Goal: Task Accomplishment & Management: Manage account settings

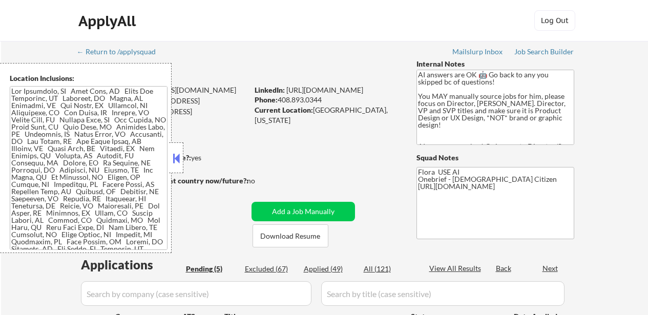
select select ""pending""
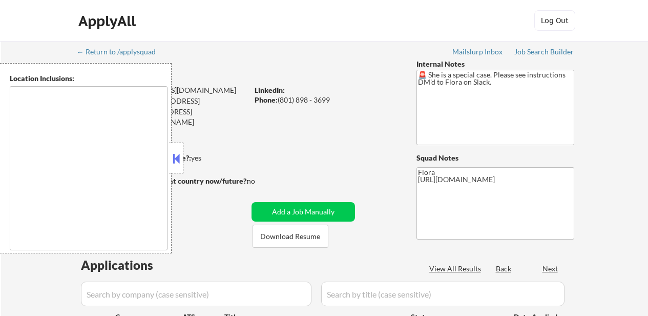
type textarea "[GEOGRAPHIC_DATA], [GEOGRAPHIC_DATA] [GEOGRAPHIC_DATA], [GEOGRAPHIC_DATA] [GEOG…"
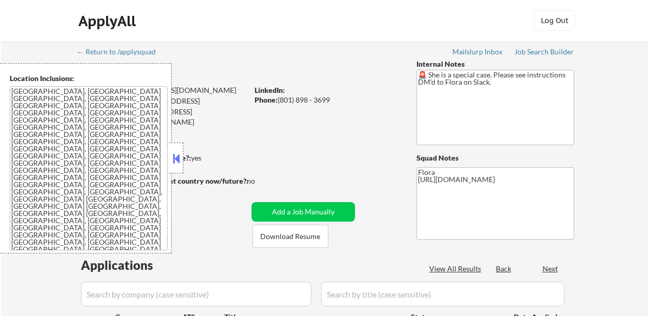
select select ""pending""
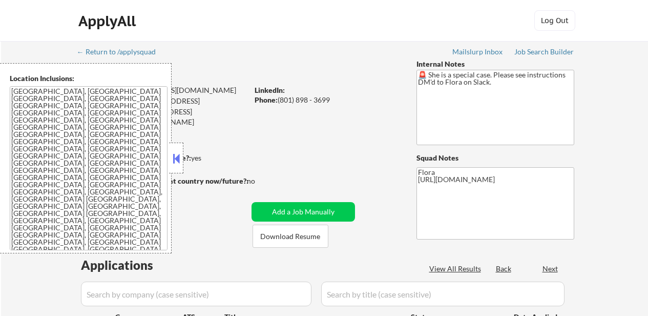
select select ""pending""
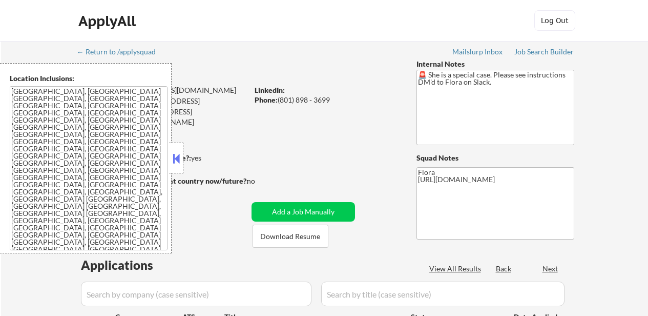
select select ""pending""
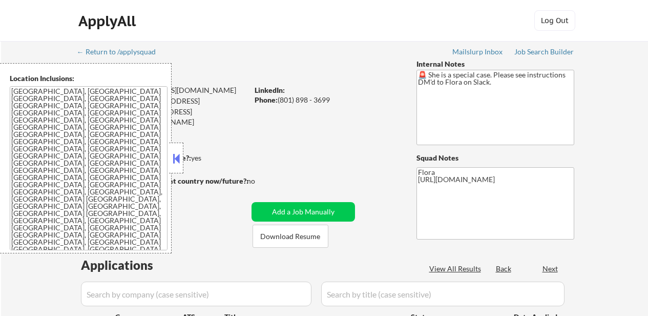
select select ""pending""
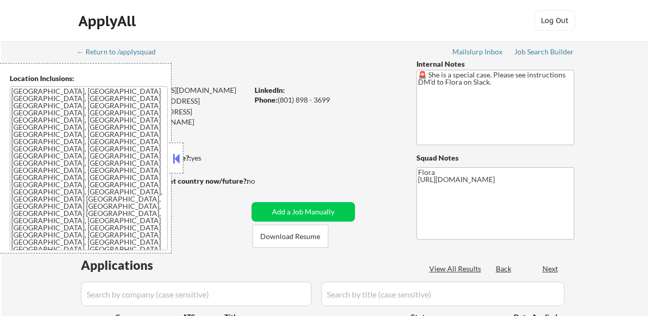
select select ""pending""
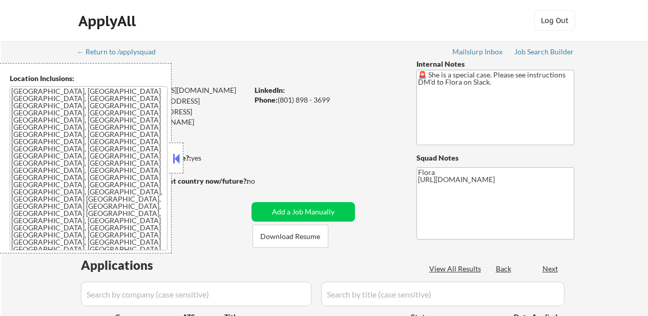
select select ""pending""
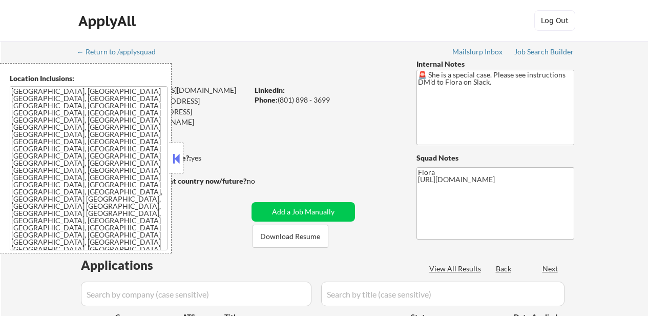
select select ""pending""
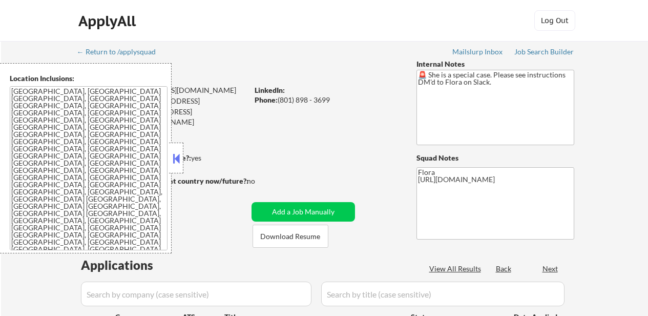
select select ""pending""
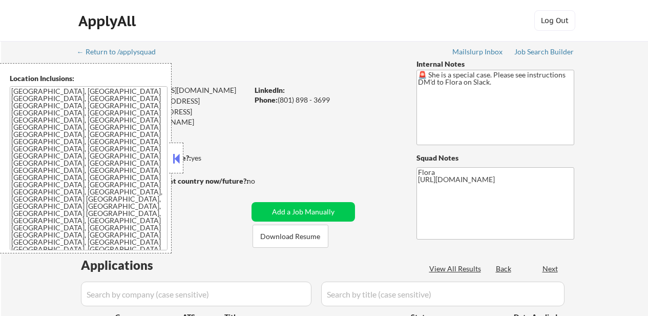
select select ""pending""
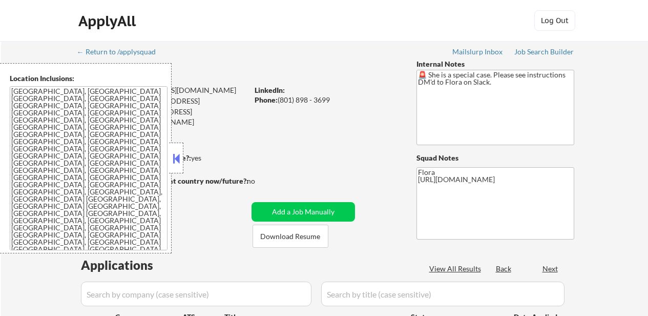
select select ""pending""
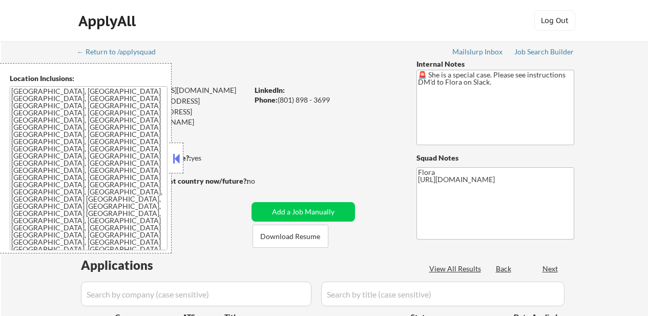
select select ""pending""
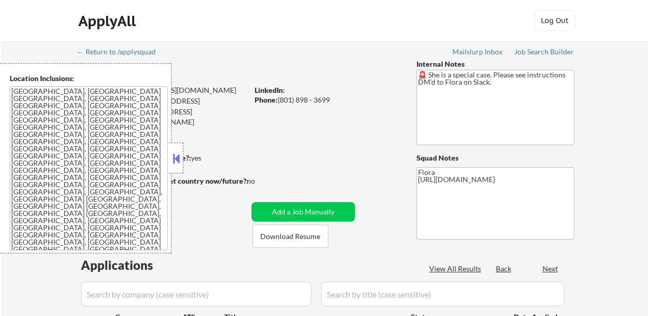
select select ""pending""
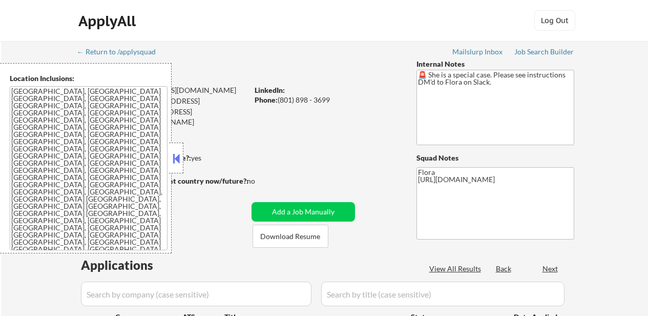
select select ""pending""
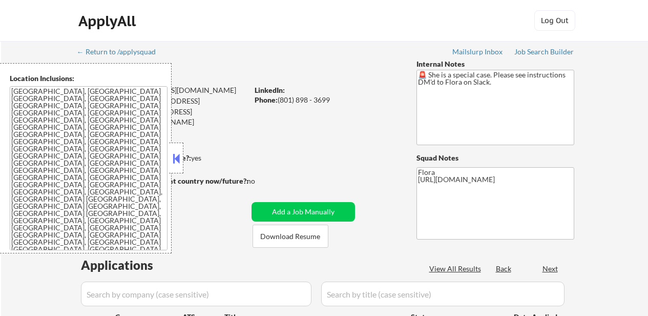
select select ""pending""
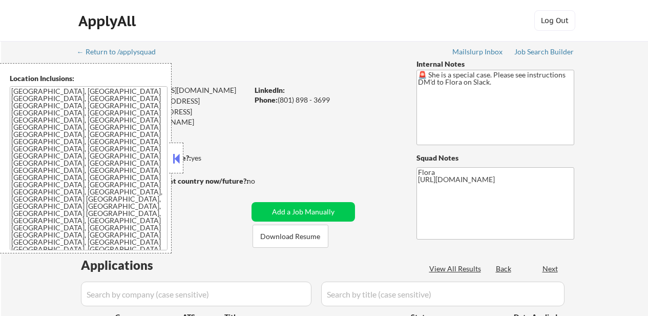
select select ""pending""
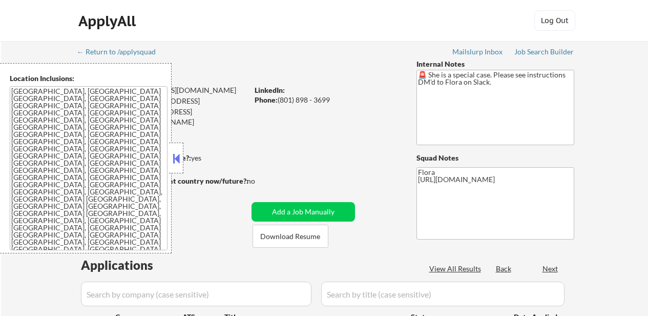
select select ""pending""
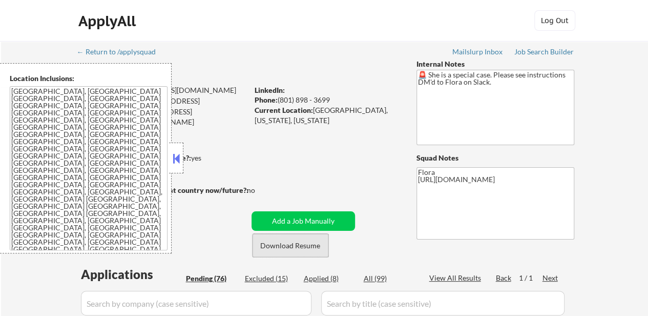
click at [294, 243] on button "Download Resume" at bounding box center [291, 245] width 76 height 23
click at [172, 154] on button at bounding box center [176, 158] width 11 height 15
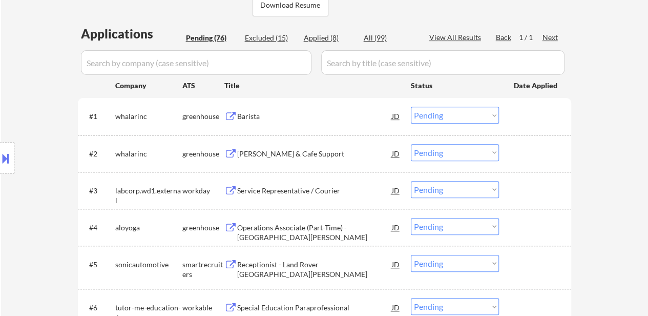
scroll to position [256, 0]
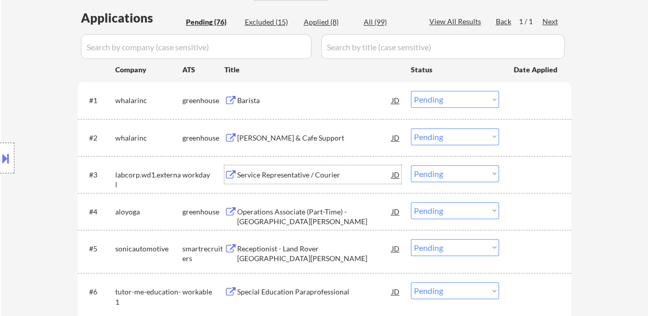
click at [291, 170] on div "Service Representative / Courier" at bounding box center [314, 175] width 155 height 10
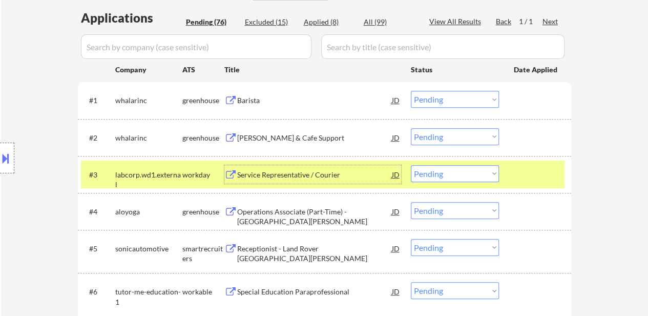
click at [444, 175] on select "Choose an option... Pending Applied Excluded (Questions) Excluded (Expired) Exc…" at bounding box center [455, 173] width 88 height 17
click at [411, 165] on select "Choose an option... Pending Applied Excluded (Questions) Excluded (Expired) Exc…" at bounding box center [455, 173] width 88 height 17
select select ""pending""
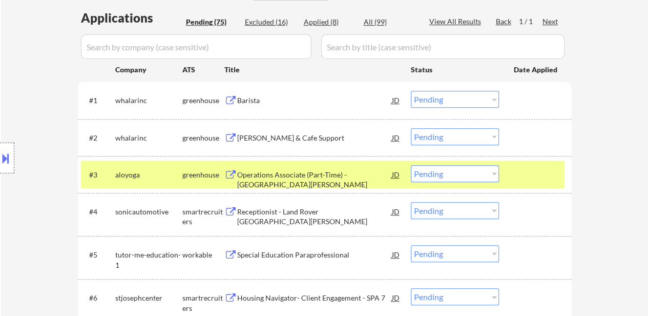
click at [295, 171] on div "Operations Associate (Part-Time) - [GEOGRAPHIC_DATA][PERSON_NAME]" at bounding box center [314, 180] width 155 height 20
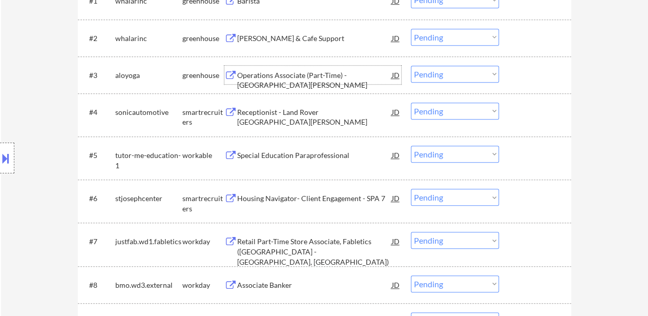
scroll to position [359, 0]
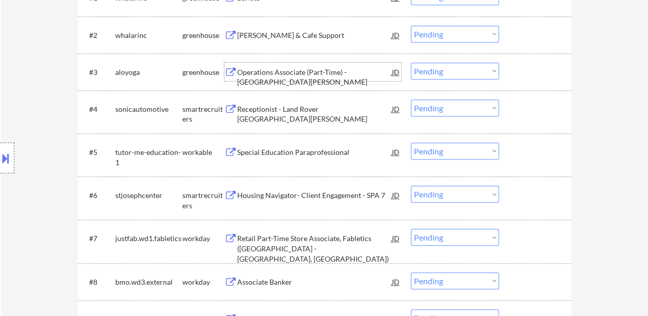
click at [293, 106] on div "Receptionist - Land Rover [GEOGRAPHIC_DATA][PERSON_NAME]" at bounding box center [314, 114] width 155 height 20
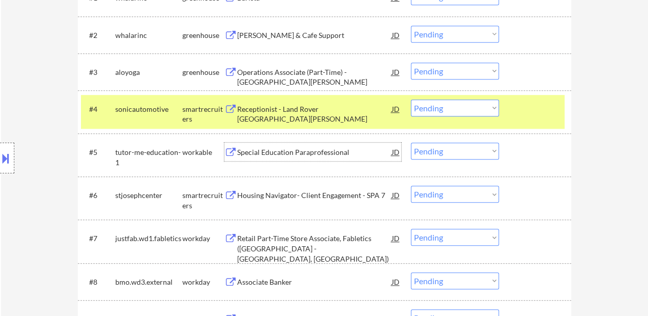
click at [262, 159] on div "Special Education Paraprofessional" at bounding box center [314, 151] width 155 height 18
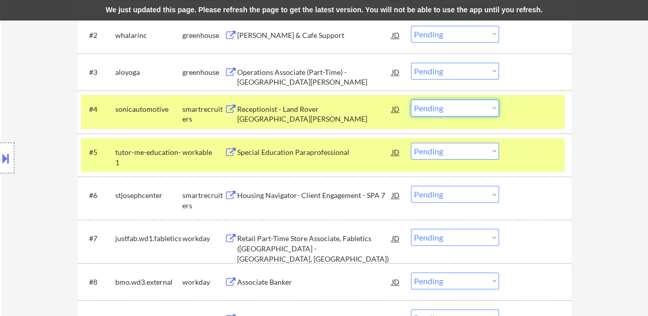
click at [433, 111] on select "Choose an option... Pending Applied Excluded (Questions) Excluded (Expired) Exc…" at bounding box center [455, 107] width 88 height 17
select select ""applied""
click at [411, 99] on select "Choose an option... Pending Applied Excluded (Questions) Excluded (Expired) Exc…" at bounding box center [455, 107] width 88 height 17
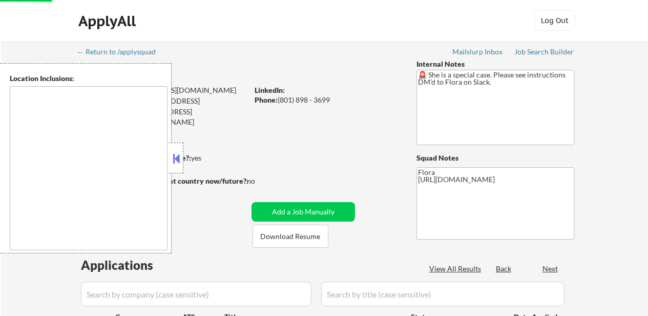
select select ""pending""
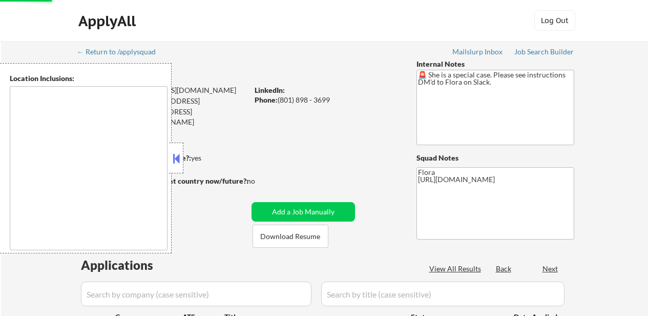
select select ""pending""
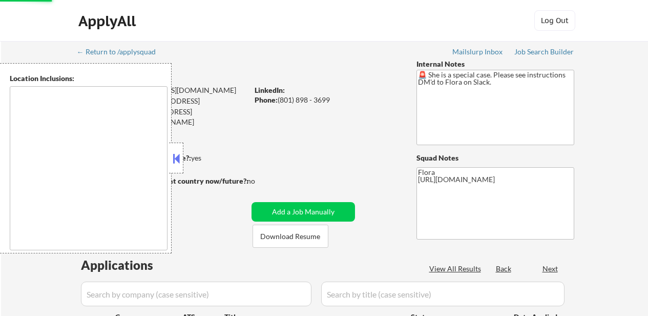
select select ""pending""
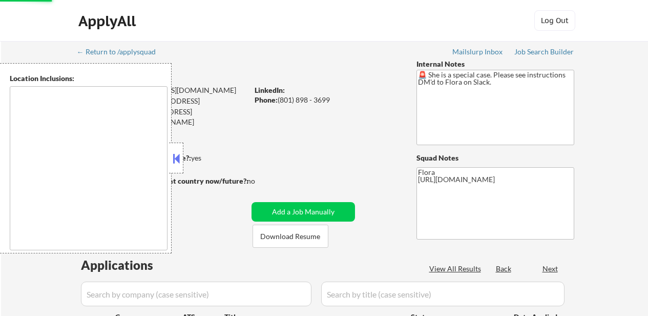
select select ""pending""
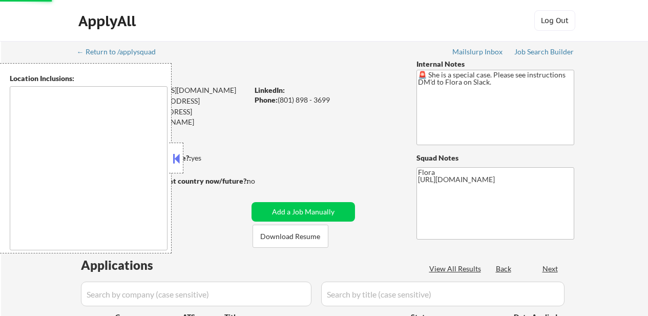
select select ""pending""
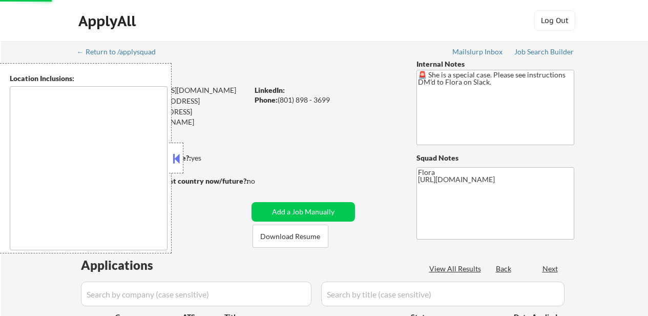
select select ""pending""
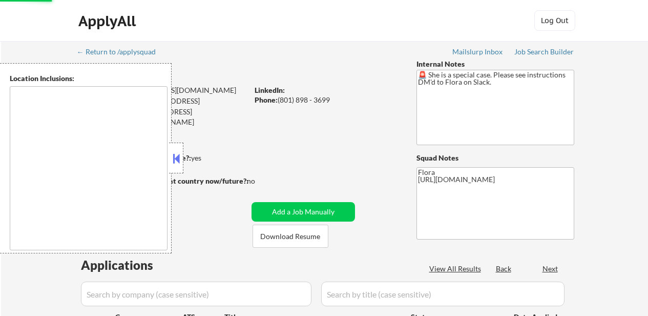
select select ""pending""
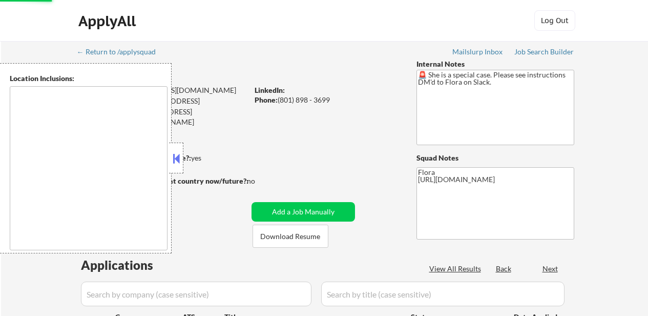
select select ""pending""
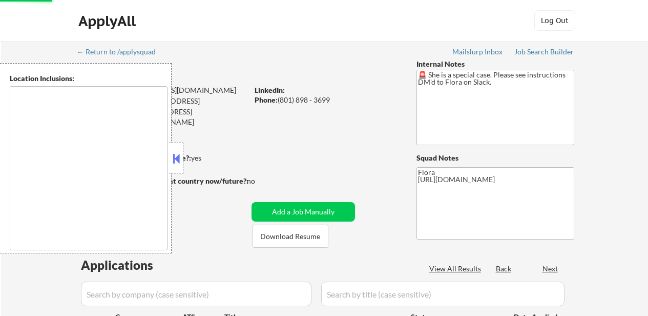
select select ""pending""
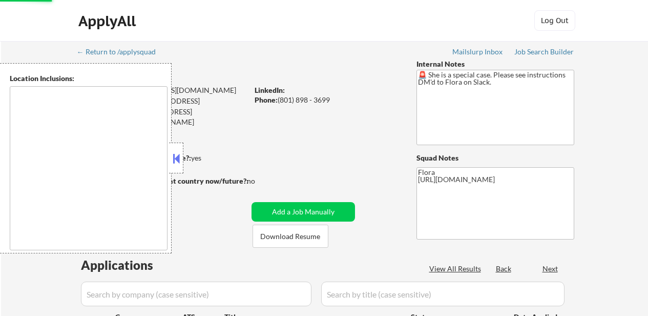
select select ""pending""
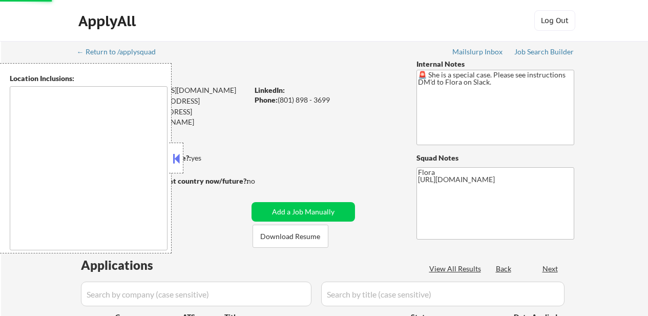
select select ""pending""
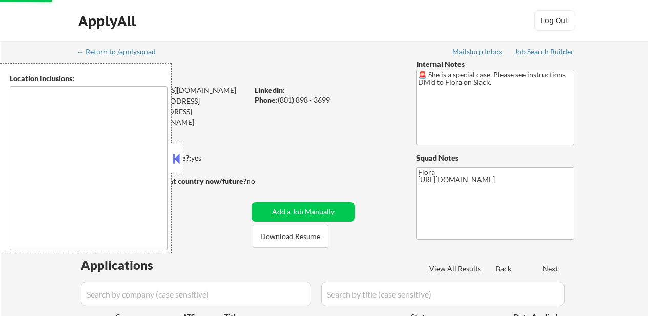
select select ""pending""
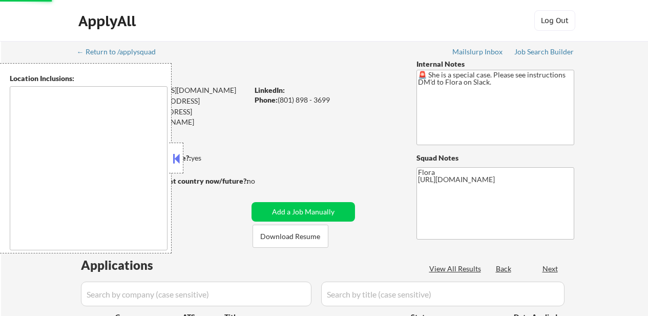
select select ""pending""
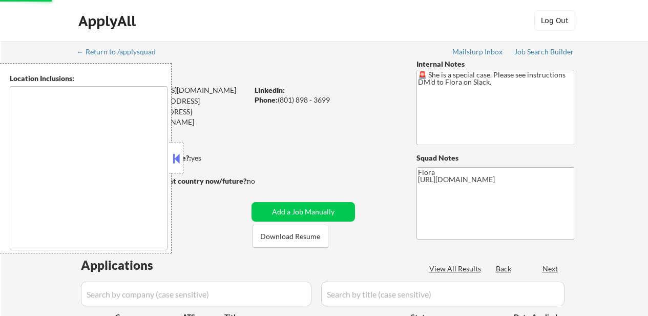
select select ""pending""
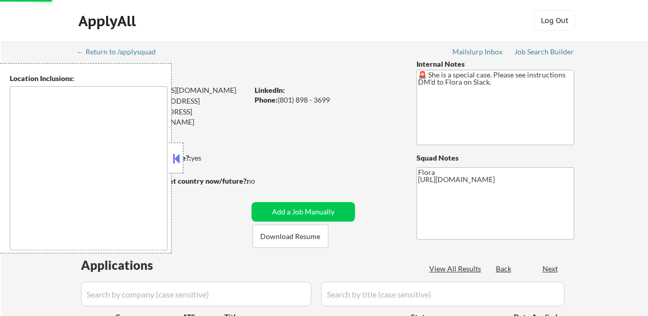
select select ""pending""
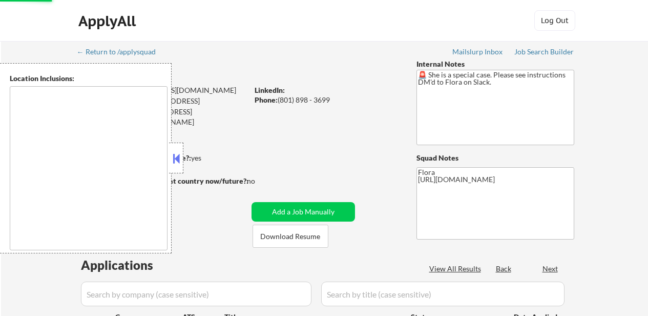
select select ""pending""
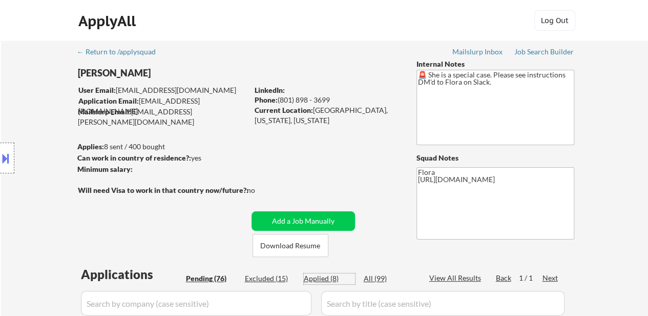
click at [326, 281] on div "Applied (8)" at bounding box center [329, 278] width 51 height 10
select select ""applied""
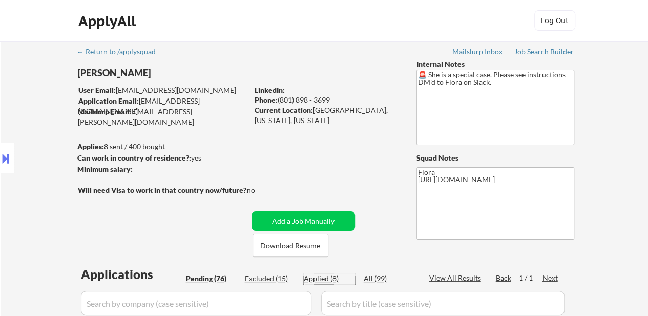
select select ""applied""
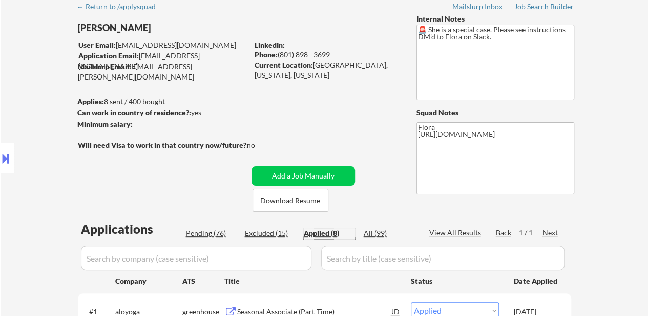
scroll to position [102, 0]
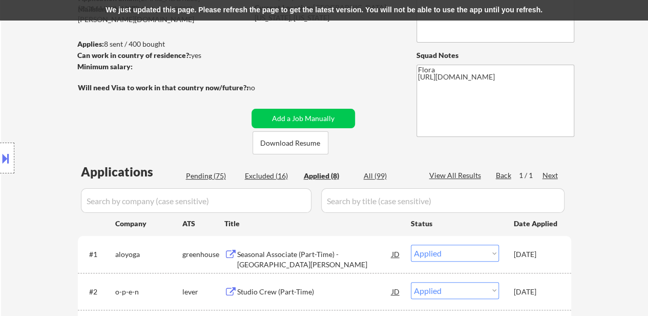
select select ""applied""
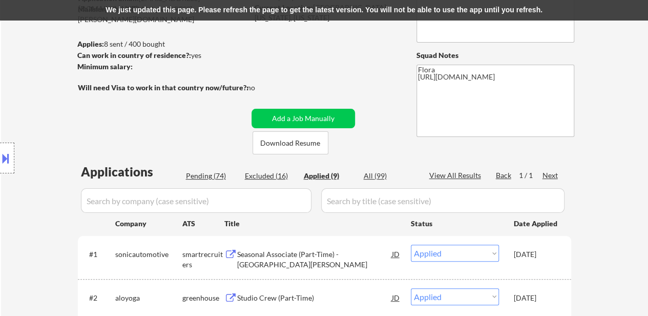
select select ""applied""
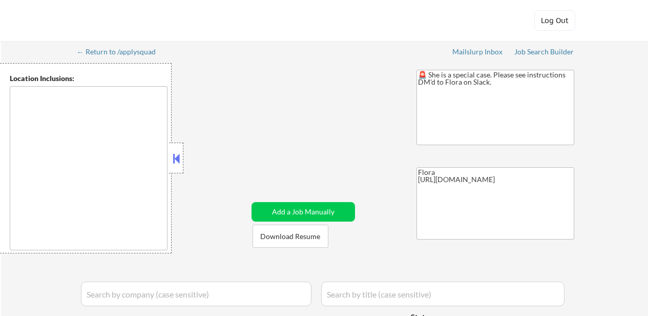
type textarea "[GEOGRAPHIC_DATA], [GEOGRAPHIC_DATA] [GEOGRAPHIC_DATA], [GEOGRAPHIC_DATA] [GEOG…"
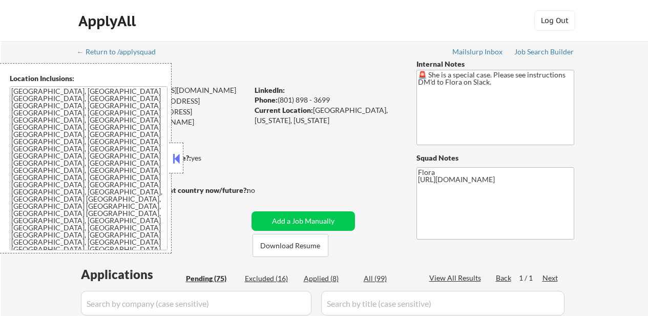
select select ""pending""
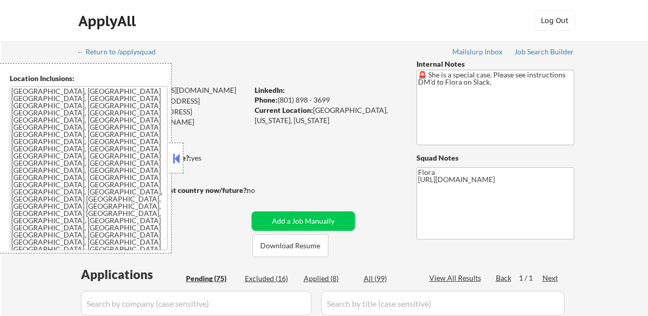
select select ""pending""
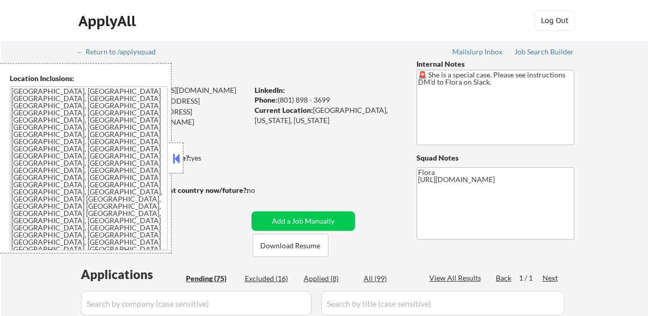
select select ""pending""
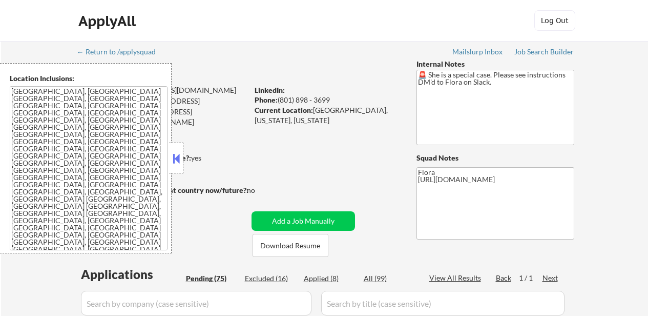
select select ""pending""
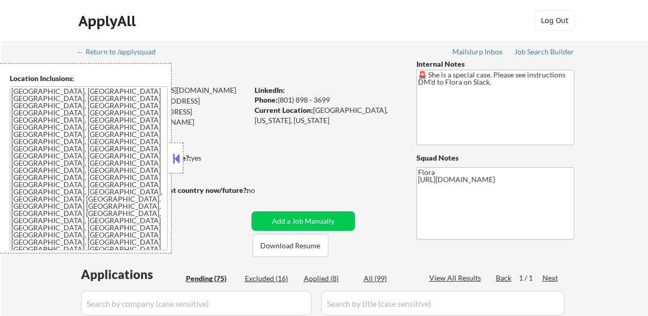
select select ""pending""
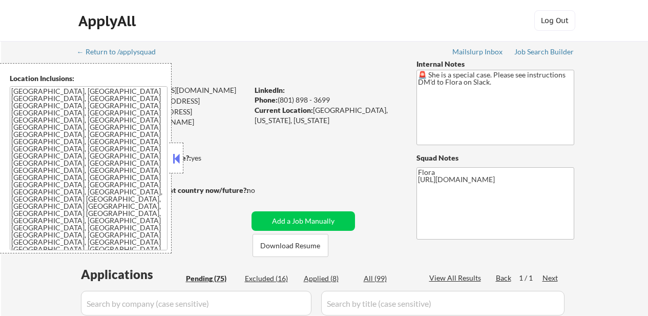
select select ""pending""
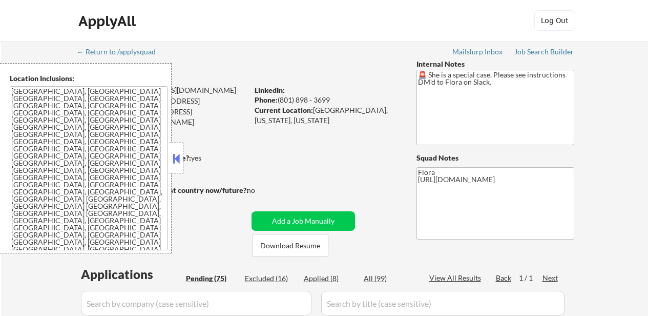
select select ""pending""
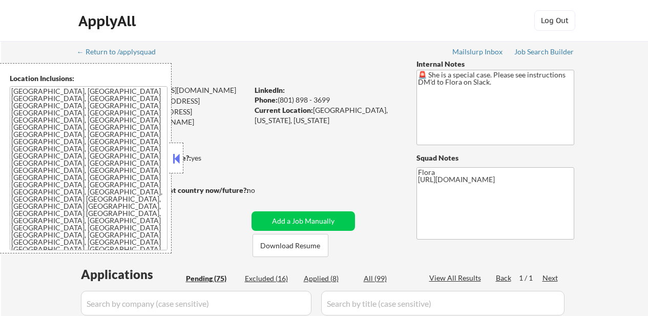
select select ""pending""
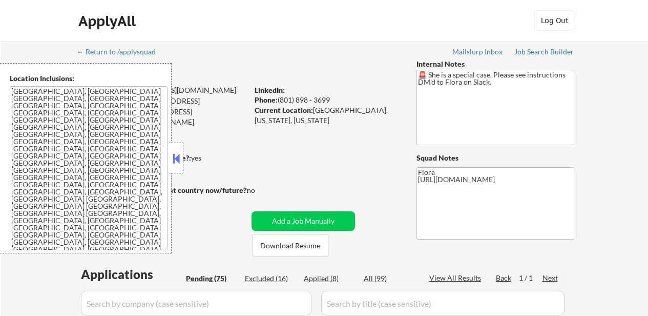
select select ""pending""
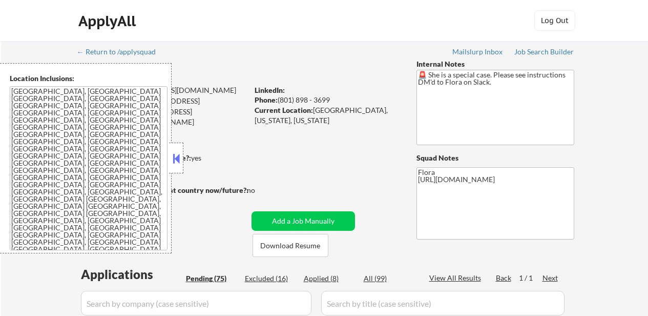
select select ""pending""
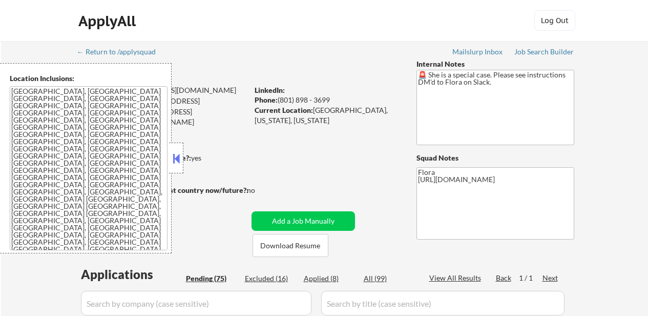
select select ""pending""
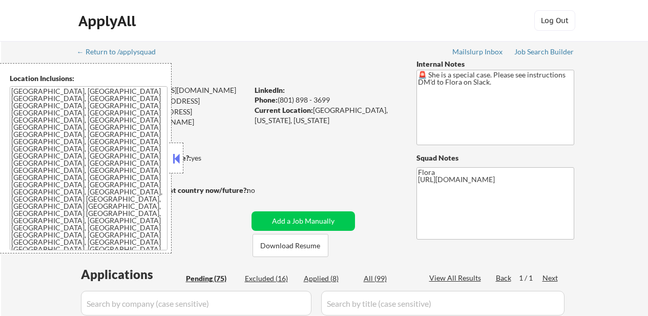
select select ""pending""
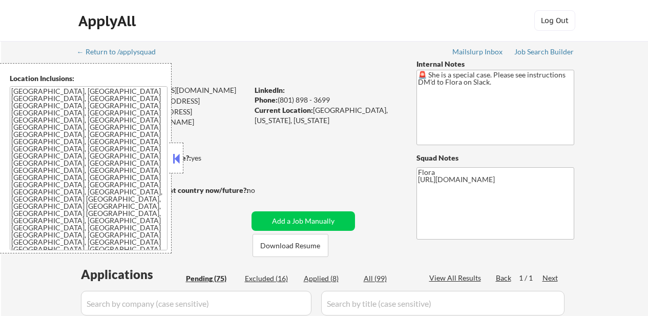
select select ""pending""
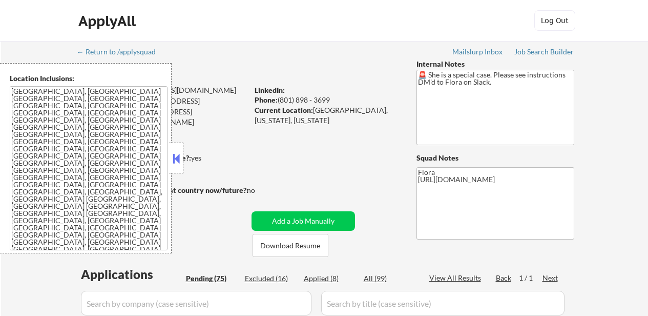
select select ""pending""
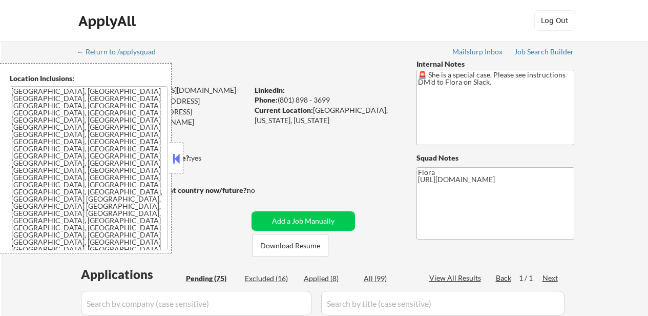
select select ""pending""
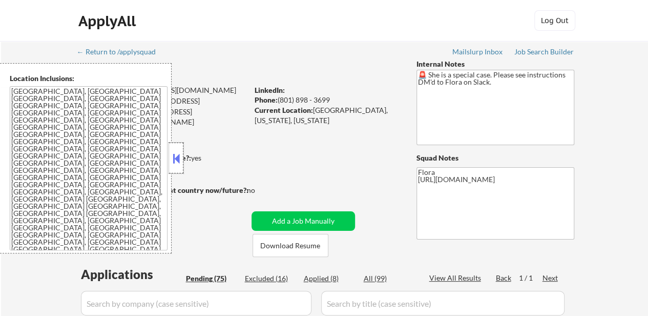
click at [170, 158] on div at bounding box center [176, 157] width 14 height 31
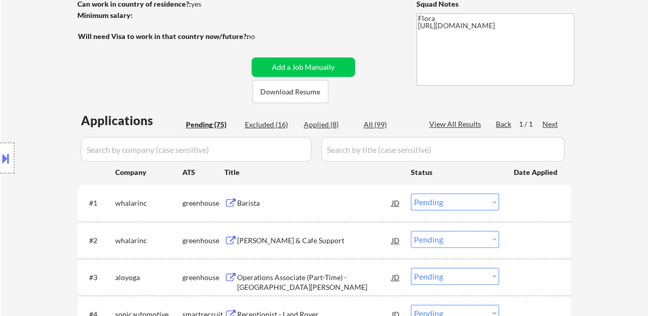
scroll to position [256, 0]
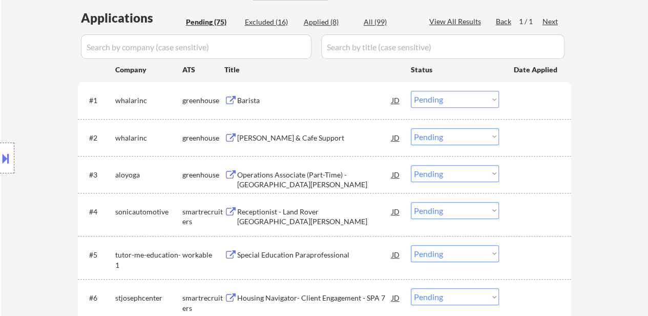
click at [433, 212] on select "Choose an option... Pending Applied Excluded (Questions) Excluded (Expired) Exc…" at bounding box center [455, 210] width 88 height 17
click at [411, 202] on select "Choose an option... Pending Applied Excluded (Questions) Excluded (Expired) Exc…" at bounding box center [455, 210] width 88 height 17
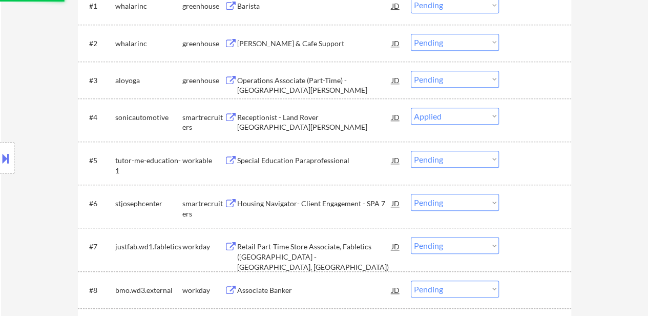
scroll to position [410, 0]
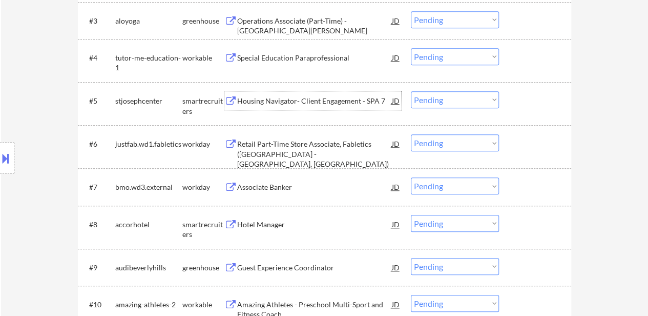
click at [318, 98] on div "Housing Navigator- Client Engagement - SPA 7" at bounding box center [314, 101] width 155 height 10
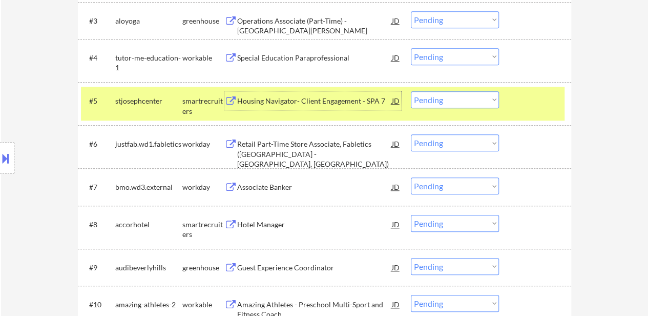
click at [447, 58] on select "Choose an option... Pending Applied Excluded (Questions) Excluded (Expired) Exc…" at bounding box center [455, 56] width 88 height 17
click at [411, 48] on select "Choose an option... Pending Applied Excluded (Questions) Excluded (Expired) Exc…" at bounding box center [455, 56] width 88 height 17
select select ""pending""
